Goal: Entertainment & Leisure: Consume media (video, audio)

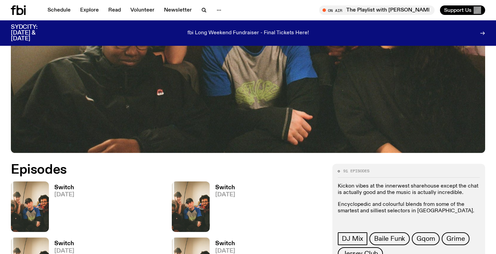
scroll to position [240, 0]
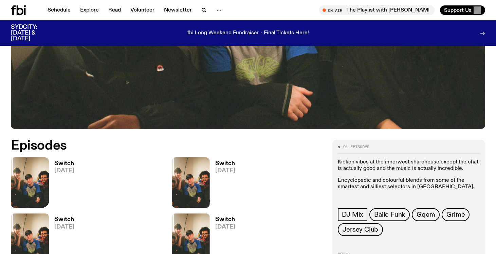
click at [28, 182] on img at bounding box center [30, 183] width 38 height 51
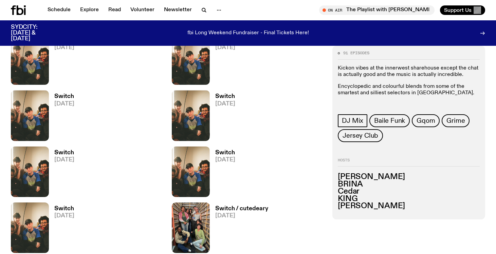
scroll to position [390, 0]
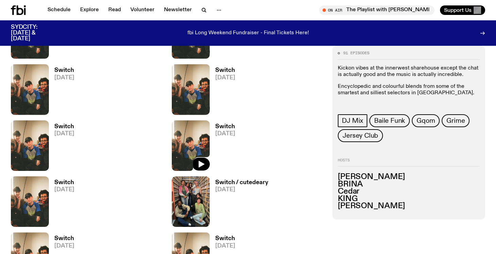
click at [193, 145] on img at bounding box center [191, 146] width 38 height 51
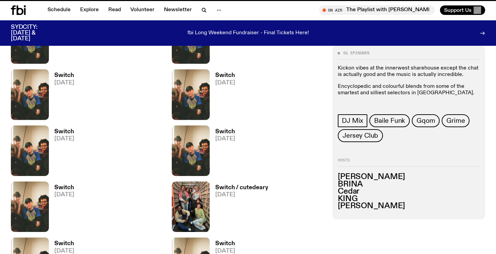
scroll to position [384, 0]
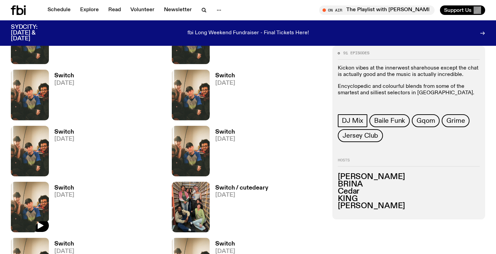
click at [33, 199] on img at bounding box center [30, 207] width 38 height 51
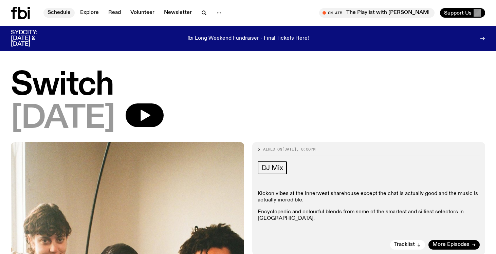
click at [59, 11] on link "Schedule" at bounding box center [58, 13] width 31 height 10
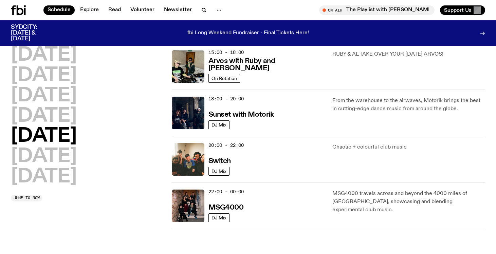
scroll to position [238, 0]
